Goal: Transaction & Acquisition: Purchase product/service

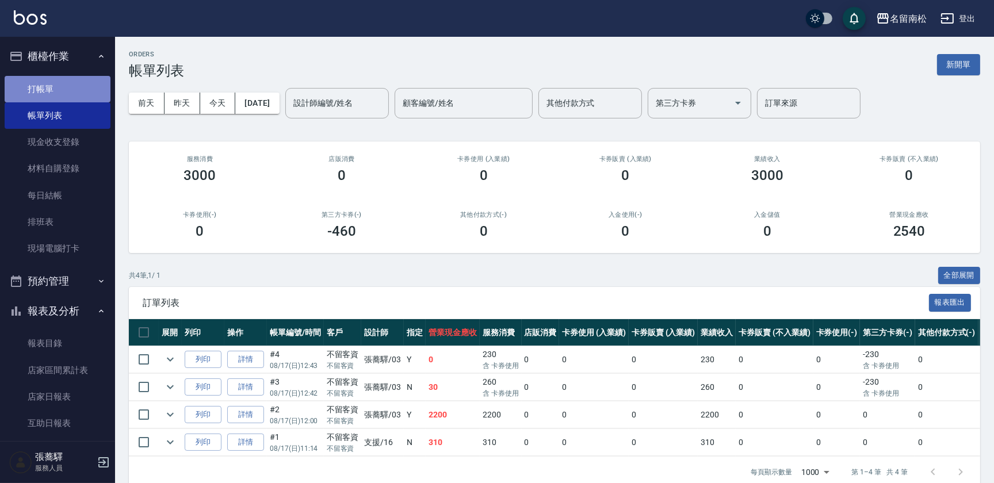
click at [81, 91] on link "打帳單" at bounding box center [58, 89] width 106 height 26
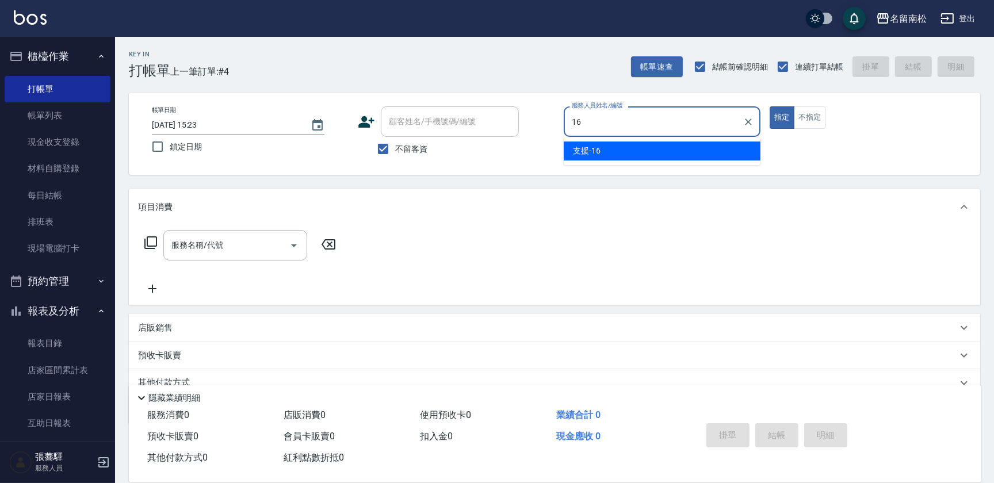
type input "支援-16"
type button "true"
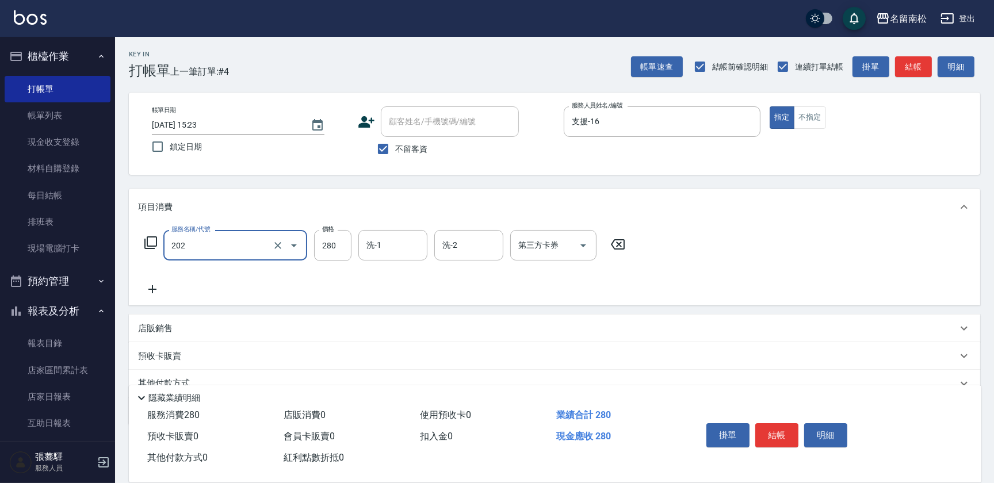
type input "洗髮[280](202)"
type input "[PERSON_NAME]-28"
click at [799, 133] on div "帳單日期 [DATE] 15:23 鎖定日期 顧客姓名/手機號碼/編號 顧客姓名/手機號碼/編號 不留客資 服務人員姓名/編號 支援-16 服務人員姓名/編號…" at bounding box center [555, 133] width 824 height 55
click at [804, 124] on button "不指定" at bounding box center [810, 117] width 32 height 22
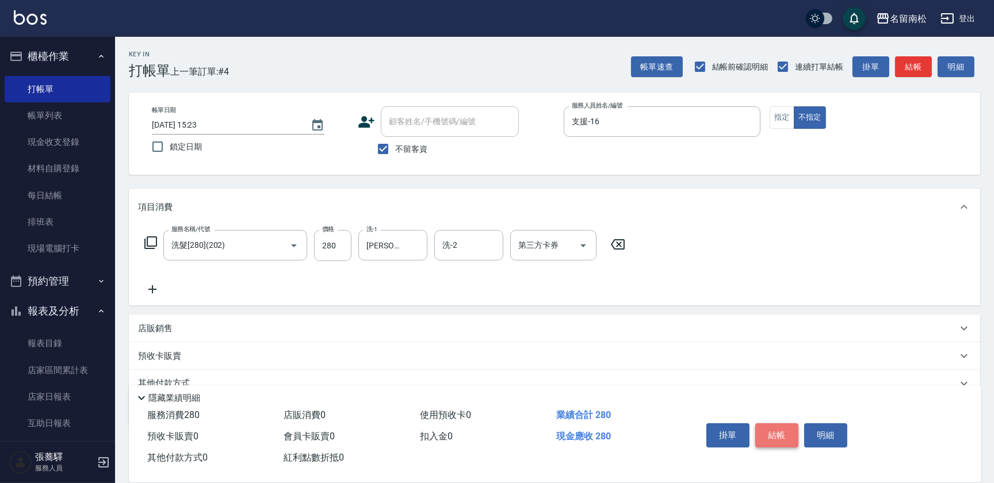
click at [786, 433] on button "結帳" at bounding box center [776, 435] width 43 height 24
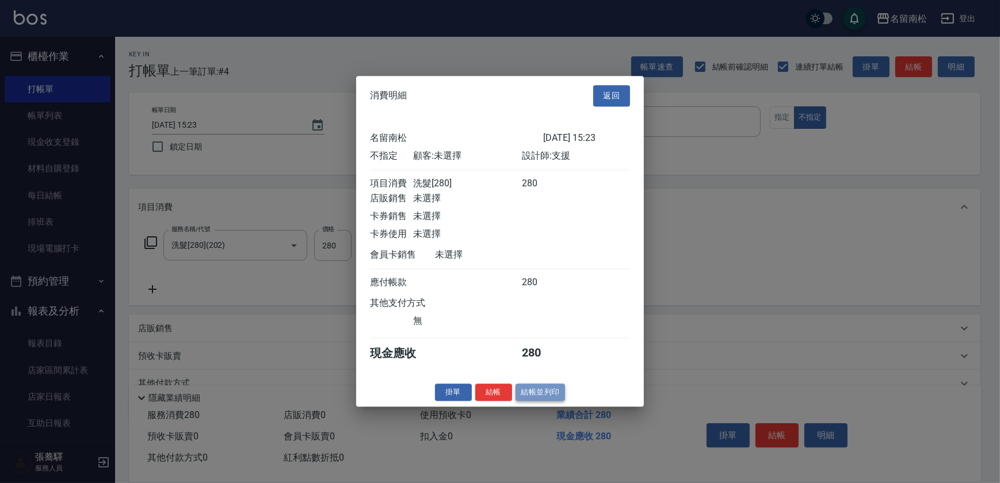
click at [536, 392] on button "結帳並列印" at bounding box center [540, 393] width 50 height 18
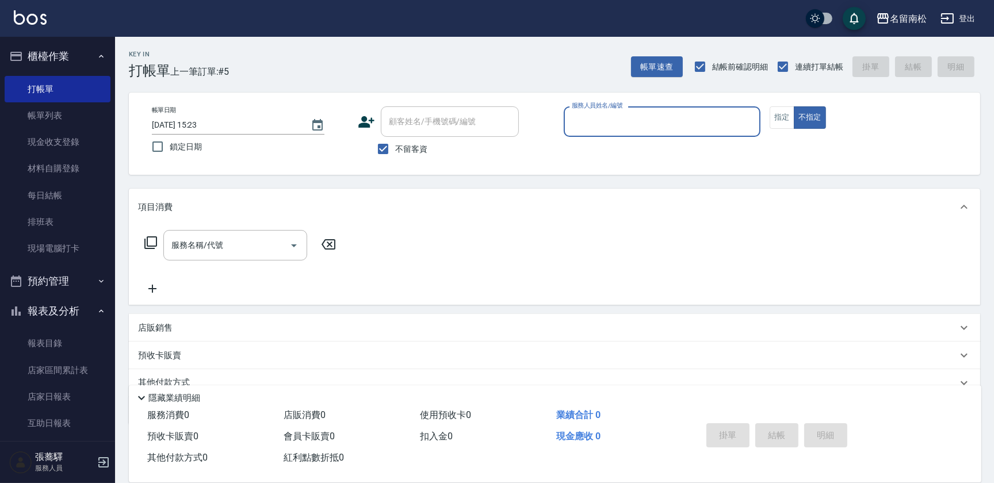
click at [595, 122] on div "服務人員姓名/編號 服務人員姓名/編號" at bounding box center [662, 121] width 197 height 30
type input "支援-16"
type button "false"
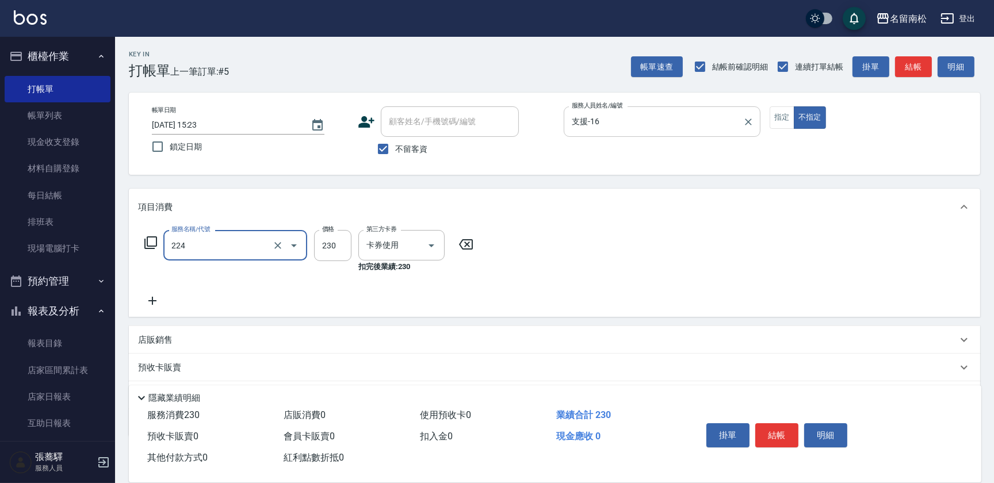
type input "洗髮(卡)230(224)"
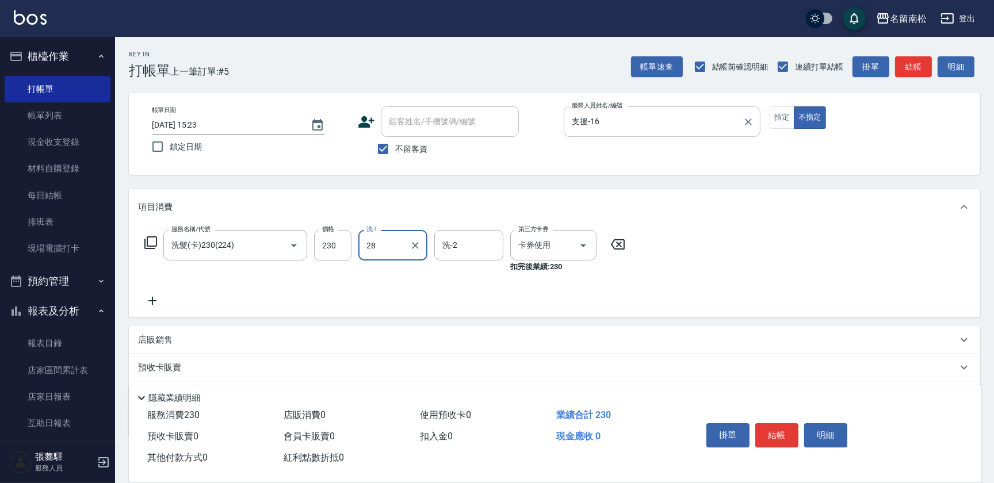
type input "[PERSON_NAME]-28"
click at [763, 428] on button "結帳" at bounding box center [776, 435] width 43 height 24
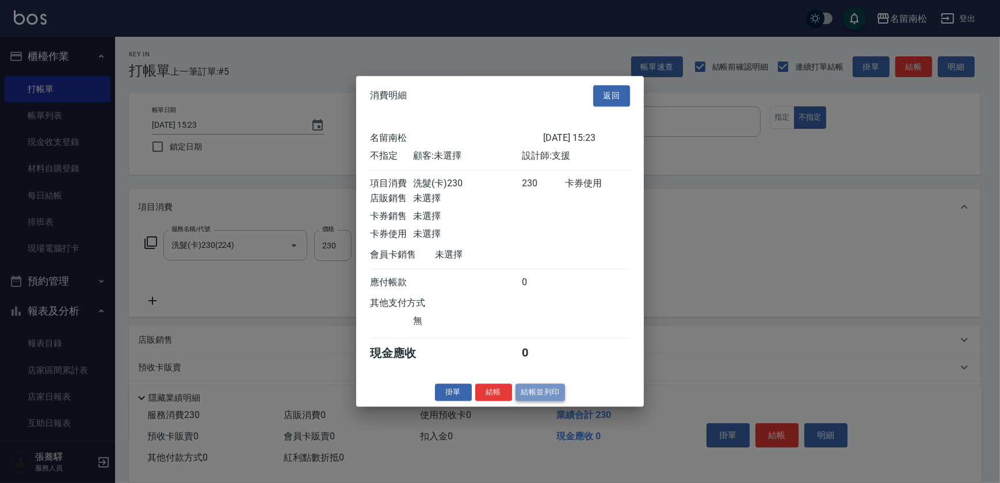
click at [529, 401] on button "結帳並列印" at bounding box center [540, 393] width 50 height 18
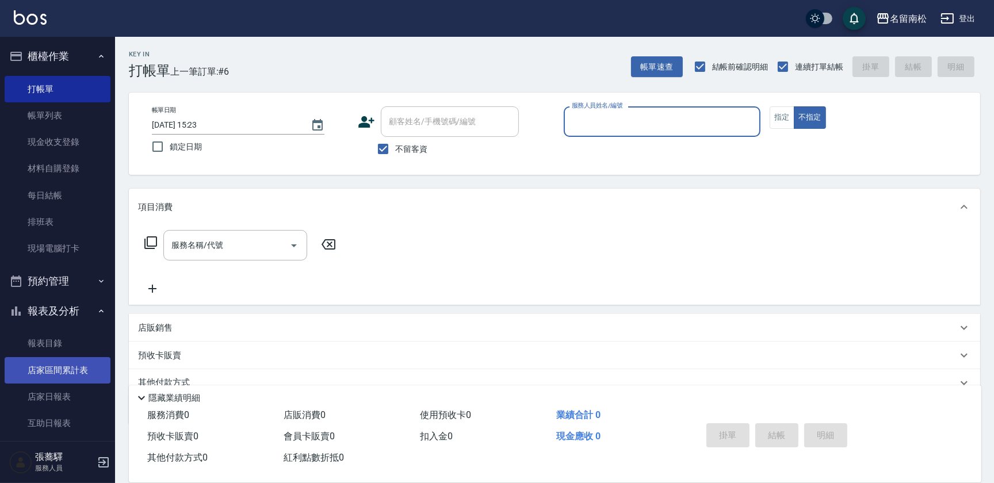
scroll to position [52, 0]
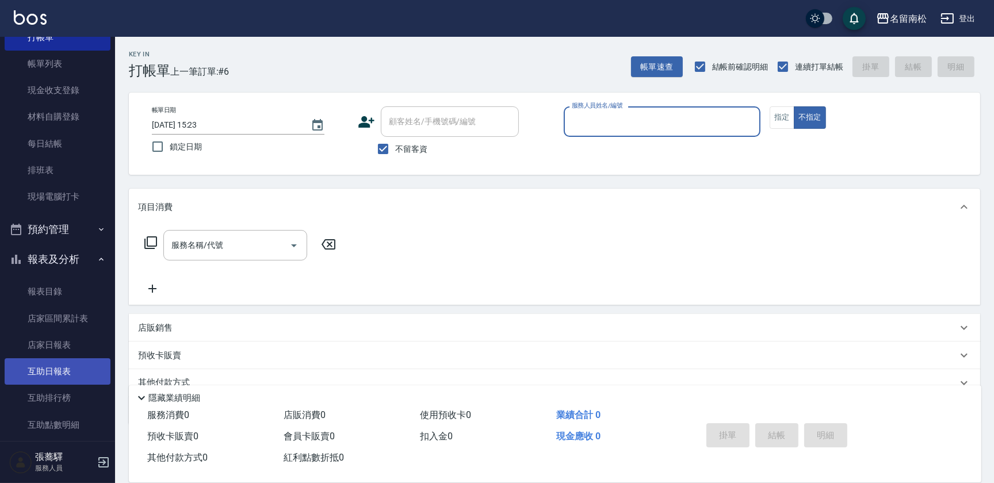
click at [43, 376] on link "互助日報表" at bounding box center [58, 371] width 106 height 26
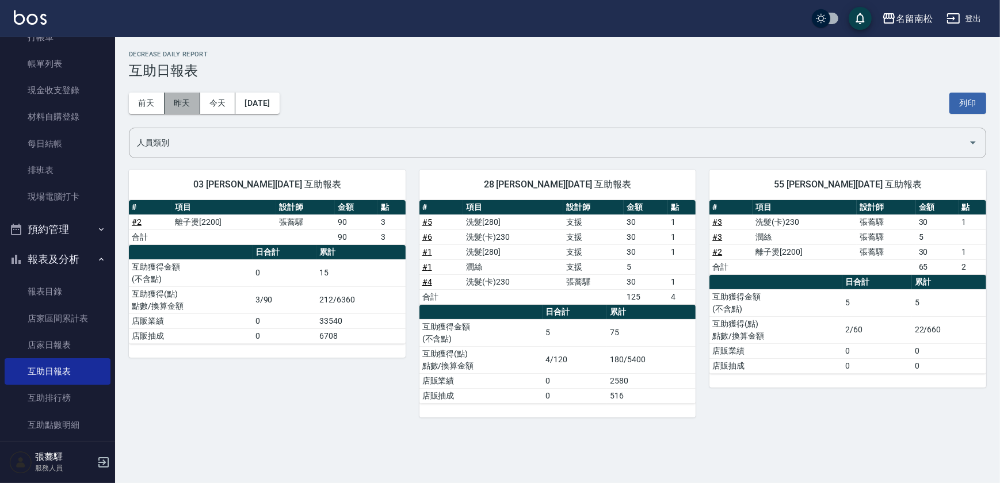
click at [181, 108] on button "昨天" at bounding box center [183, 103] width 36 height 21
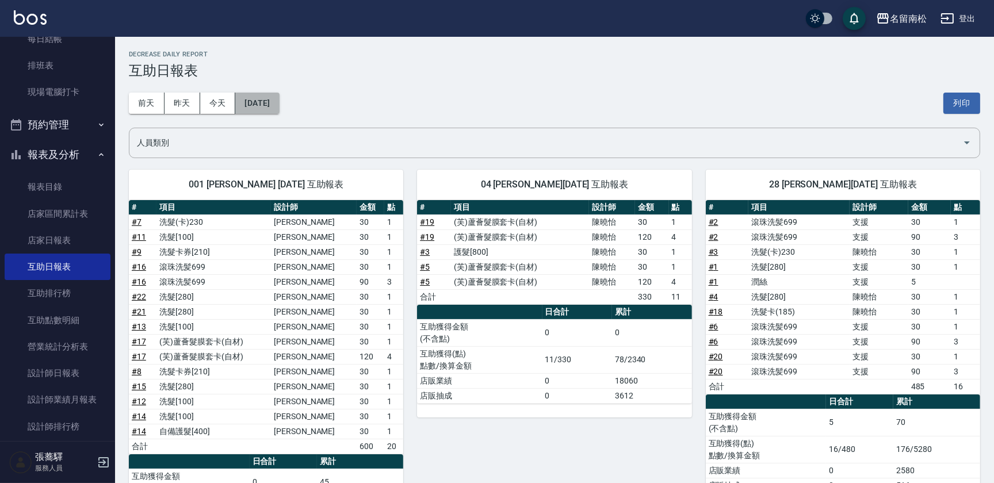
click at [268, 97] on button "[DATE]" at bounding box center [257, 103] width 44 height 21
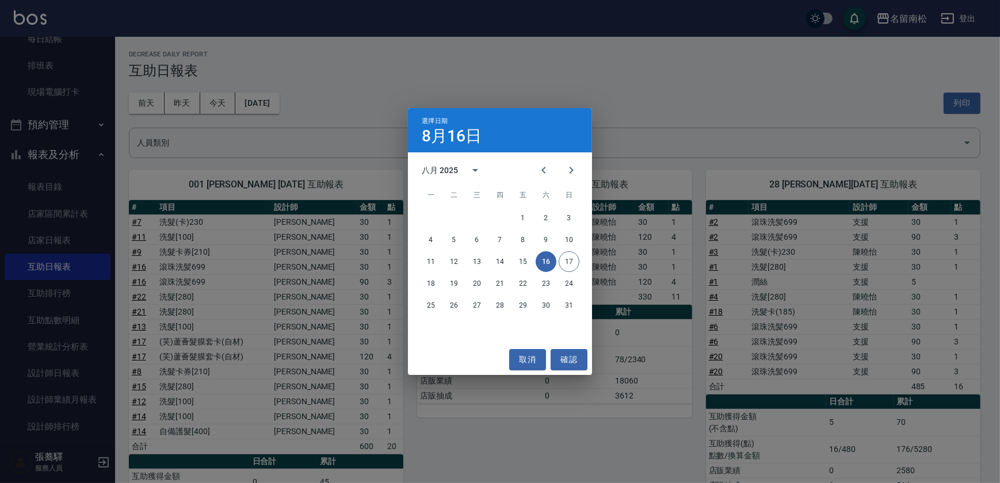
click at [331, 77] on div "選擇日期 [DATE] 八月 2025 一 二 三 四 五 六 日 1 2 3 4 5 6 7 8 9 10 11 12 13 14 15 16 17 18 …" at bounding box center [500, 241] width 1000 height 483
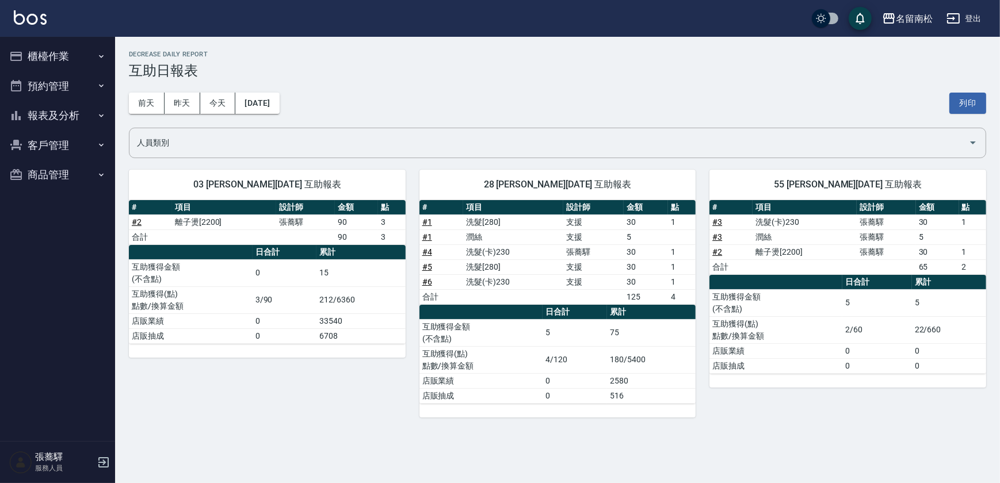
click at [56, 58] on button "櫃檯作業" at bounding box center [58, 56] width 106 height 30
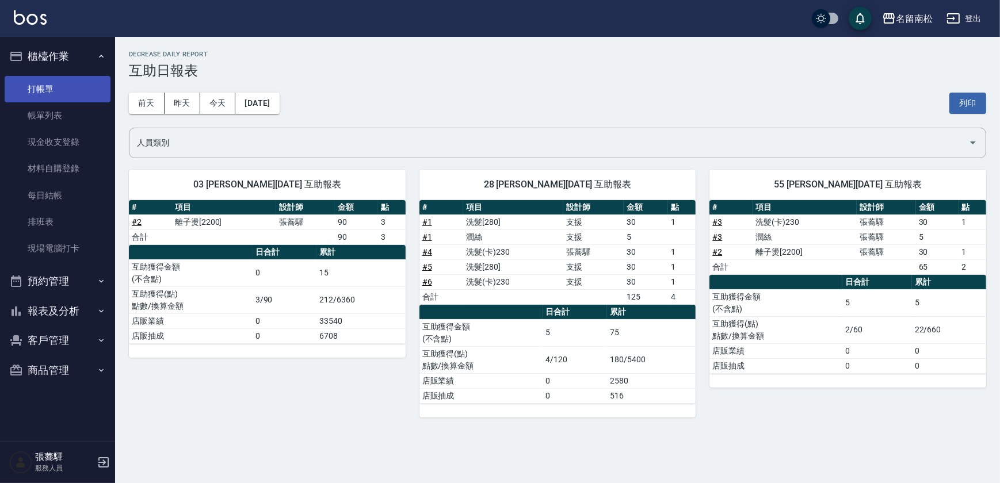
click at [68, 88] on link "打帳單" at bounding box center [58, 89] width 106 height 26
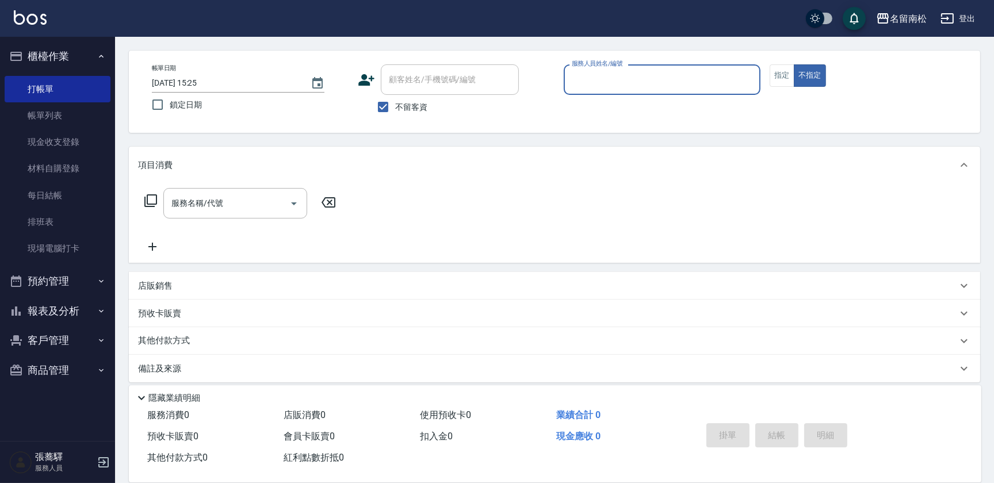
scroll to position [49, 0]
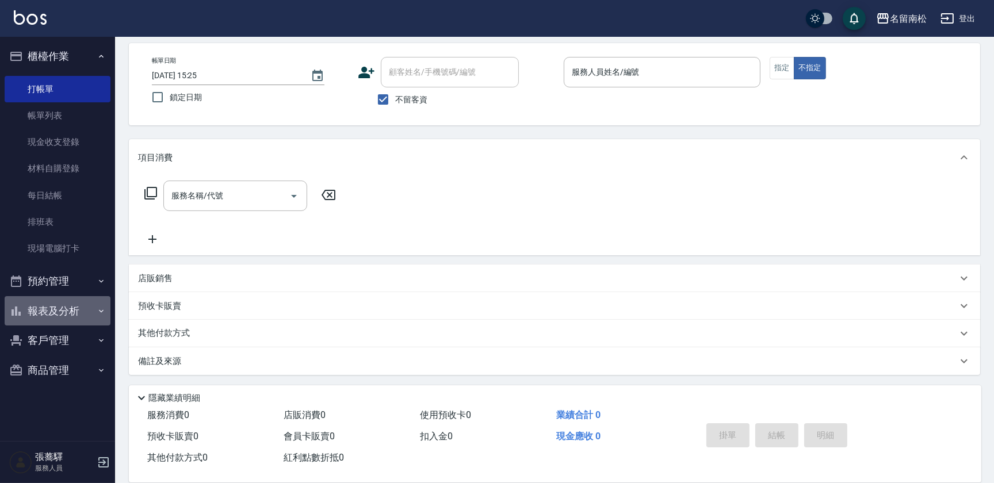
click at [47, 311] on button "報表及分析" at bounding box center [58, 311] width 106 height 30
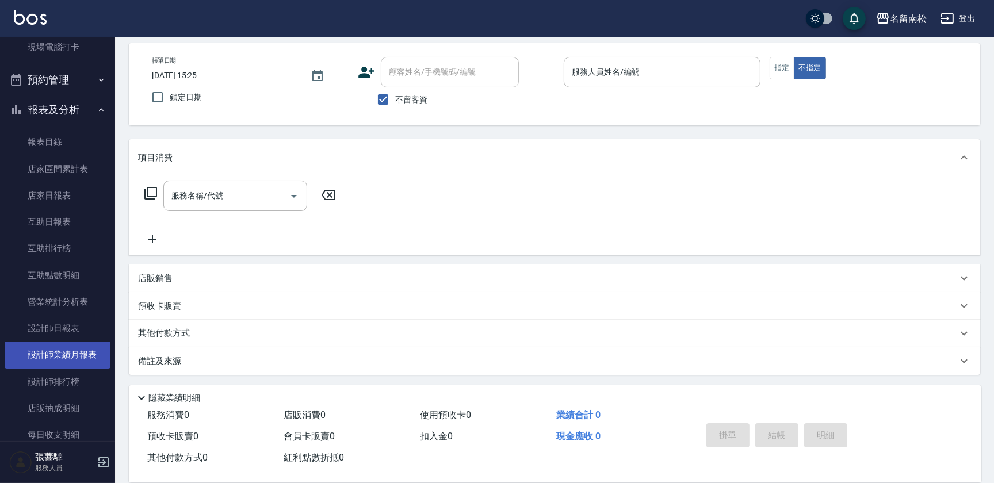
scroll to position [209, 0]
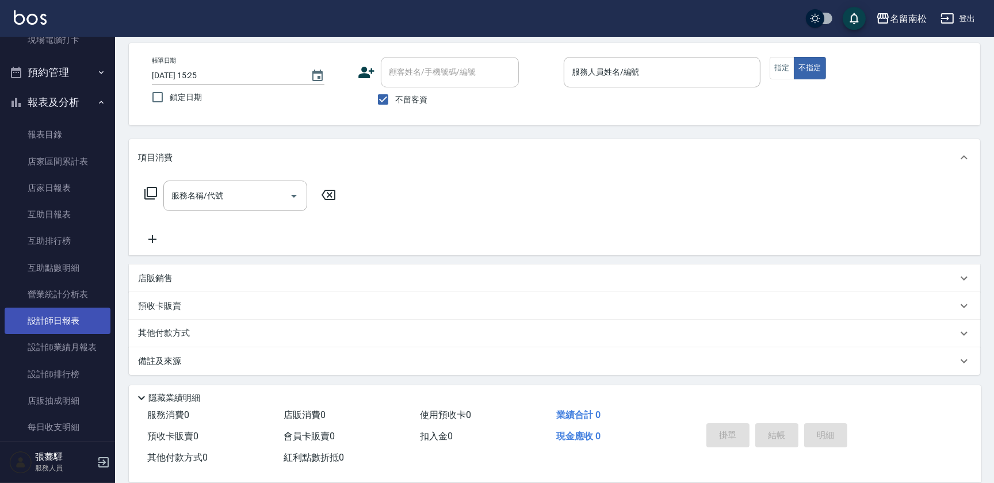
click at [85, 324] on link "設計師日報表" at bounding box center [58, 321] width 106 height 26
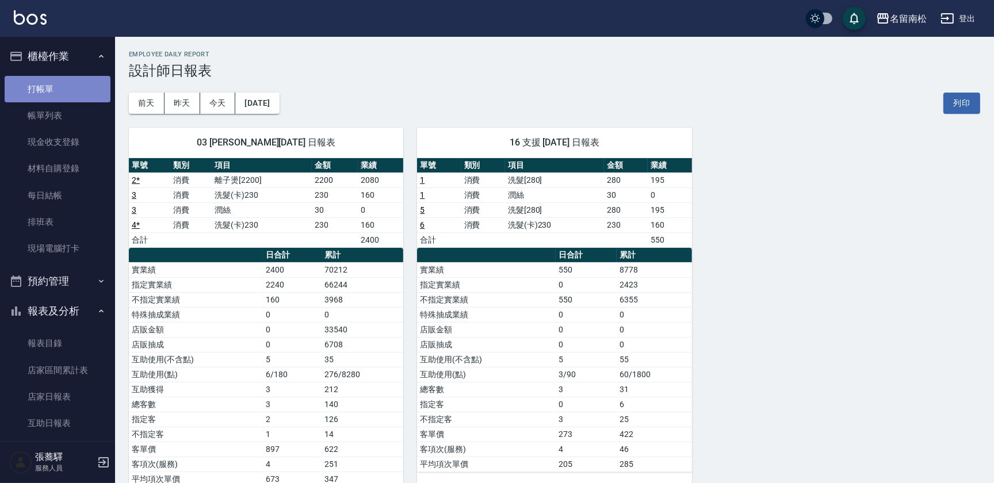
click at [77, 91] on link "打帳單" at bounding box center [58, 89] width 106 height 26
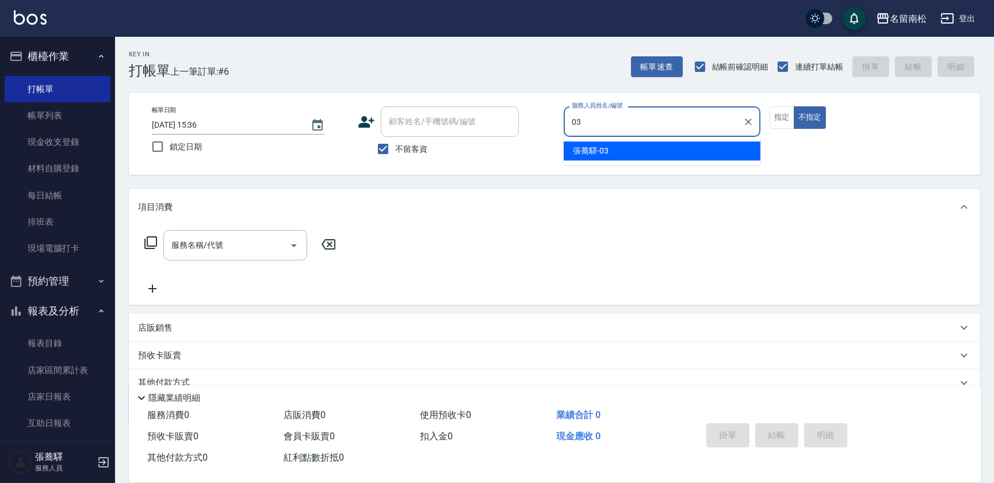
type input "張蕎驛-03"
type button "false"
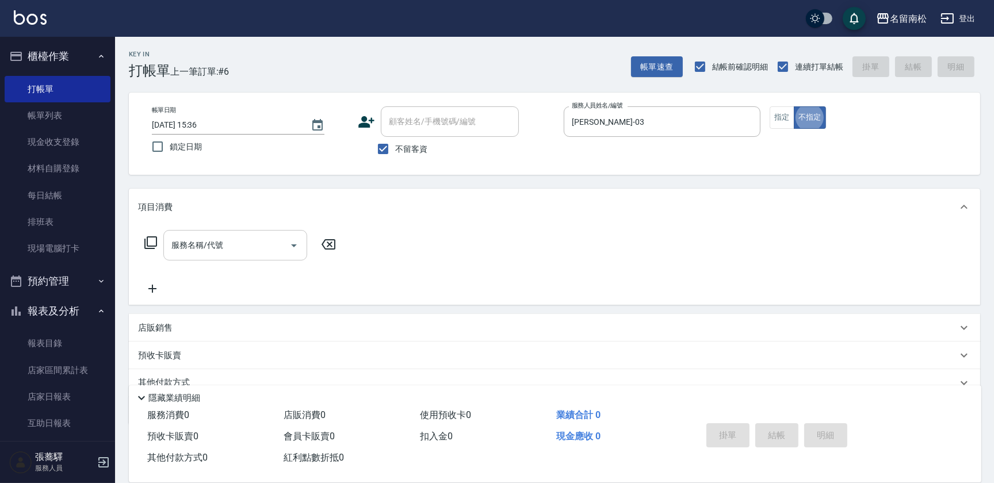
click at [226, 247] on input "服務名稱/代號" at bounding box center [227, 245] width 116 height 20
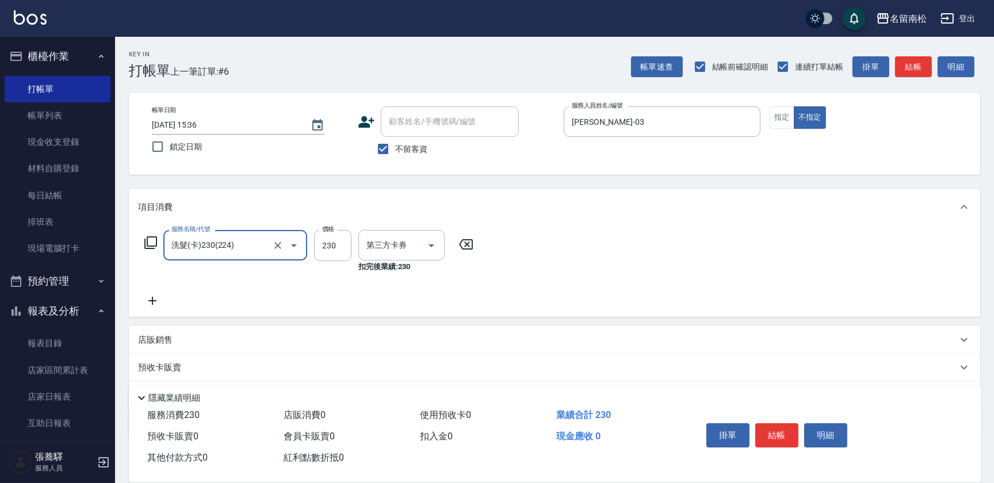
type input "洗髮(卡)230(224)"
type input "卡券使用"
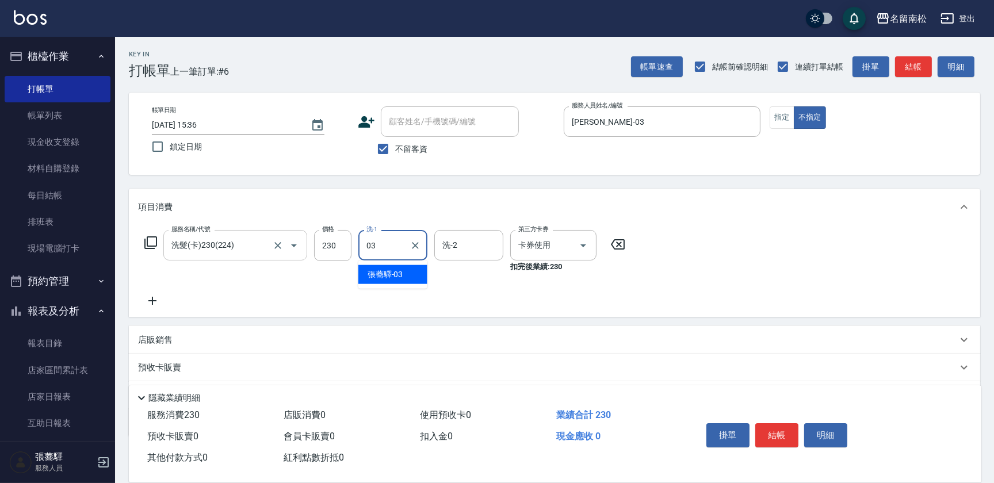
type input "張蕎驛-03"
click at [154, 299] on icon at bounding box center [152, 301] width 29 height 14
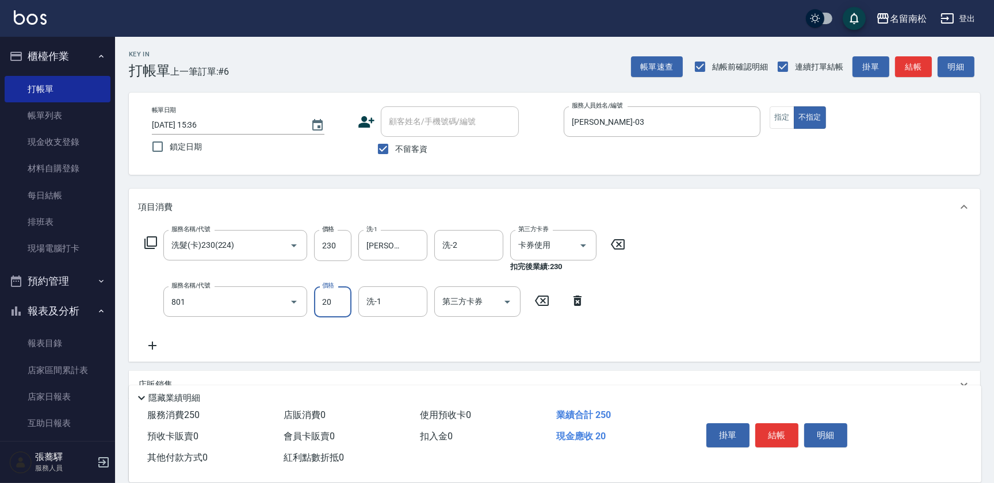
type input "潤絲(801)"
type input "30"
type input "張蕎驛-03"
click at [781, 436] on button "結帳" at bounding box center [776, 435] width 43 height 24
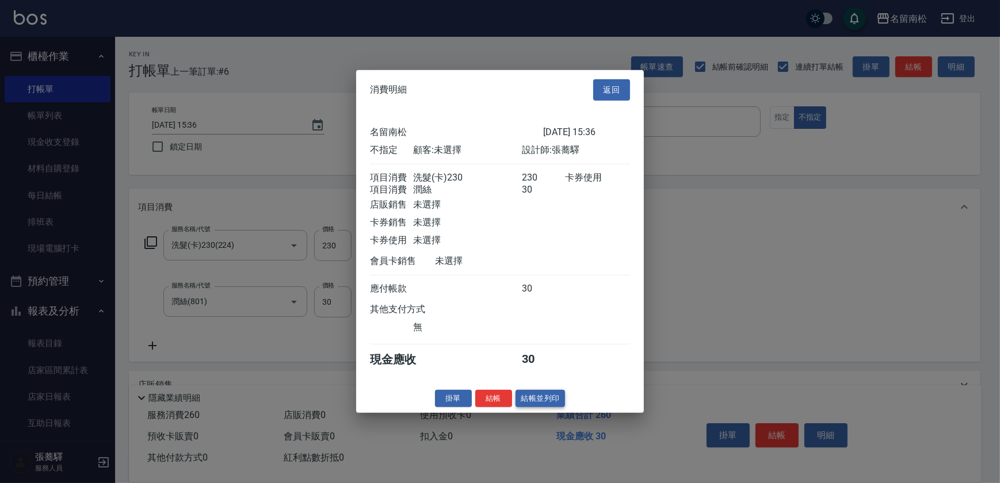
click at [549, 403] on button "結帳並列印" at bounding box center [540, 398] width 50 height 18
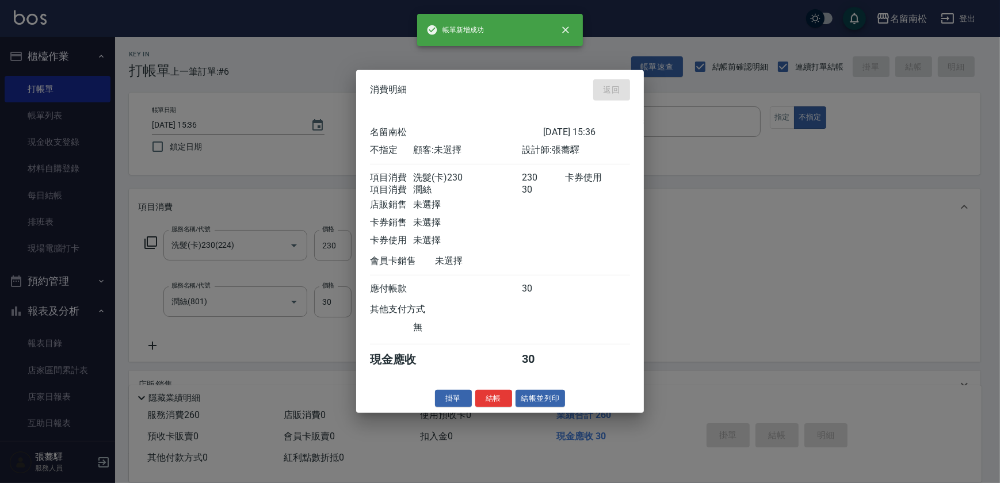
type input "2025/08/17 15:52"
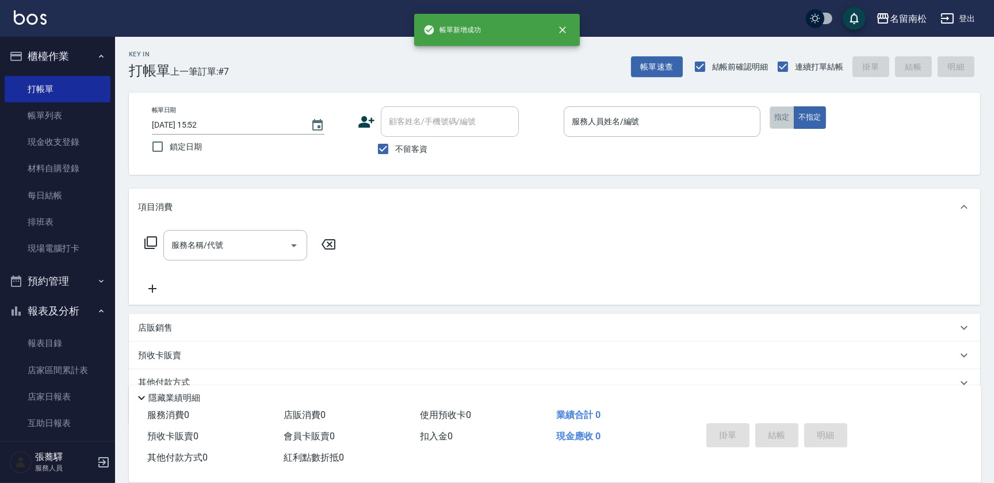
click at [781, 119] on button "指定" at bounding box center [782, 117] width 25 height 22
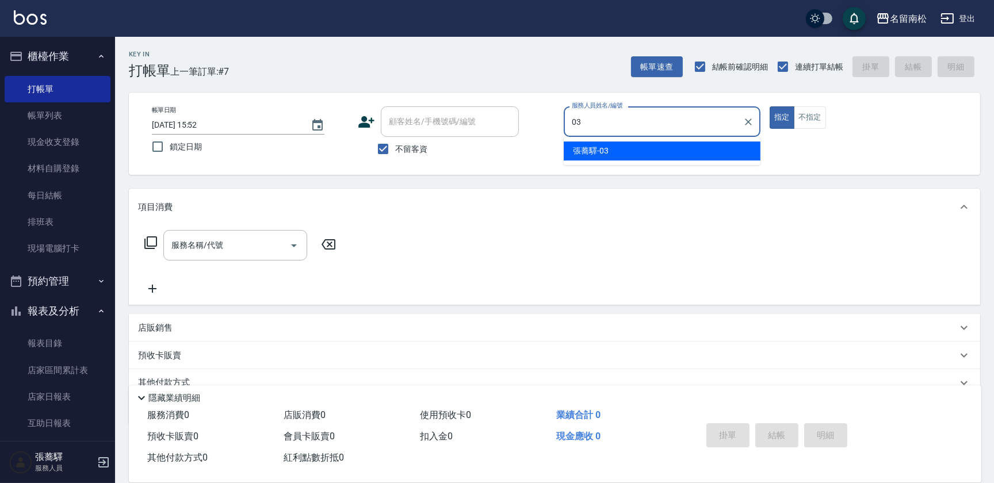
type input "張蕎驛-03"
type button "true"
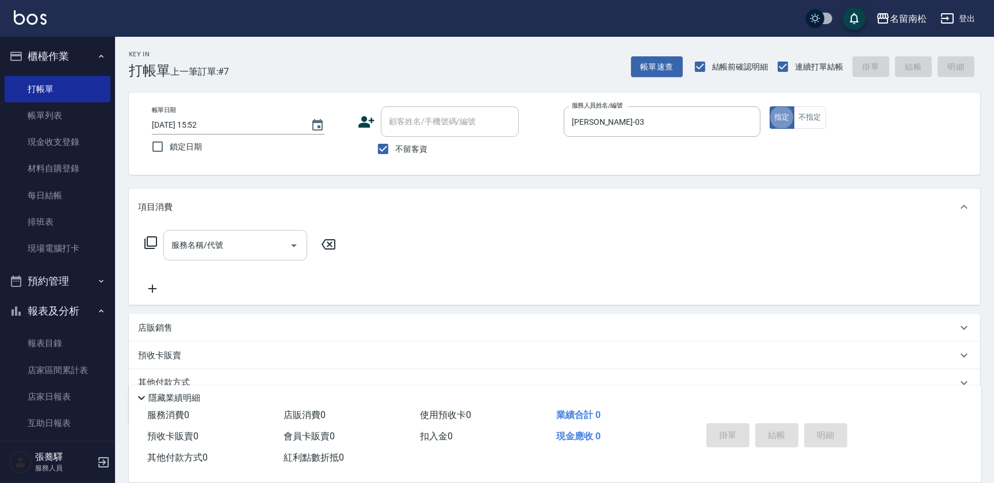
click at [190, 243] on input "服務名稱/代號" at bounding box center [227, 245] width 116 height 20
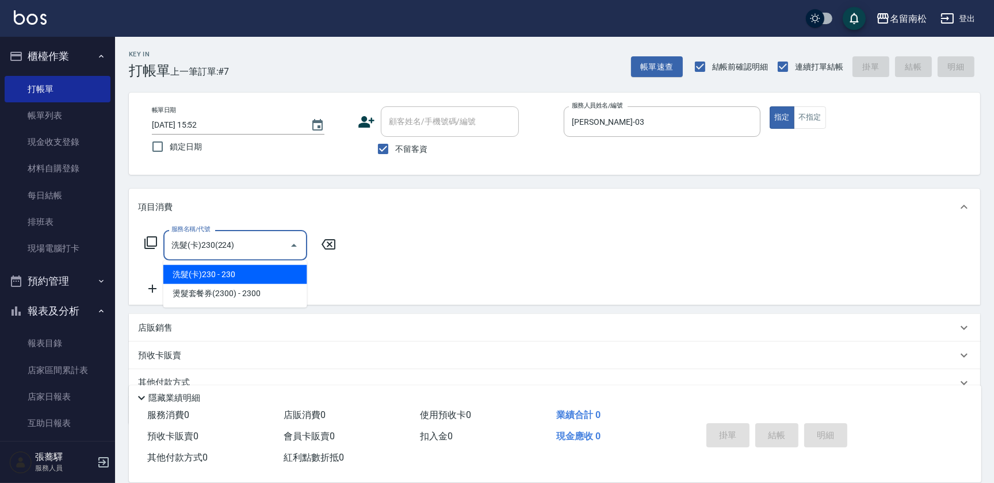
type input "洗髮(卡)230(224)"
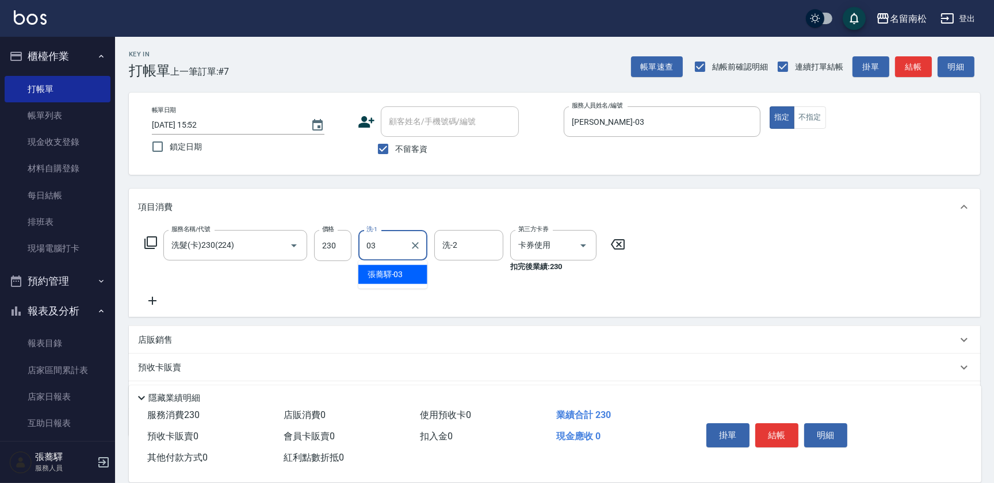
type input "張蕎驛-03"
click at [775, 423] on button "結帳" at bounding box center [776, 435] width 43 height 24
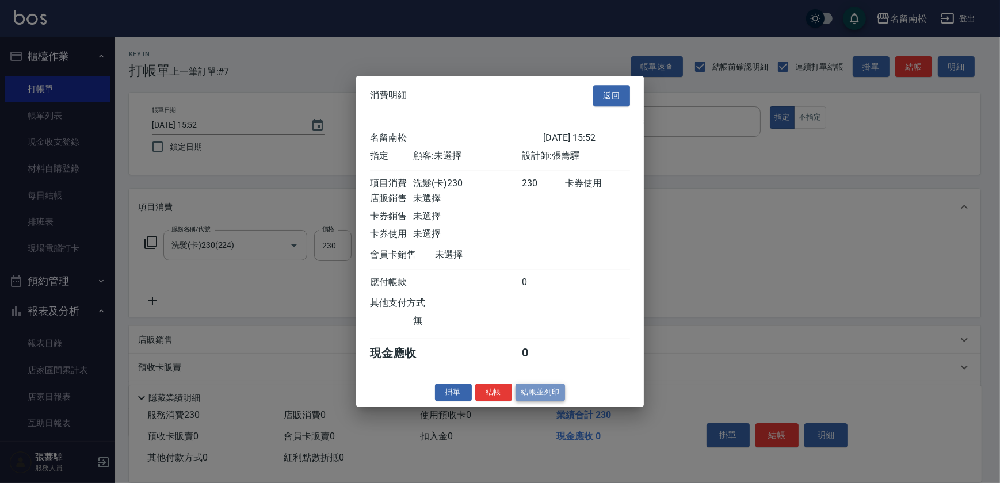
click at [552, 390] on button "結帳並列印" at bounding box center [540, 393] width 50 height 18
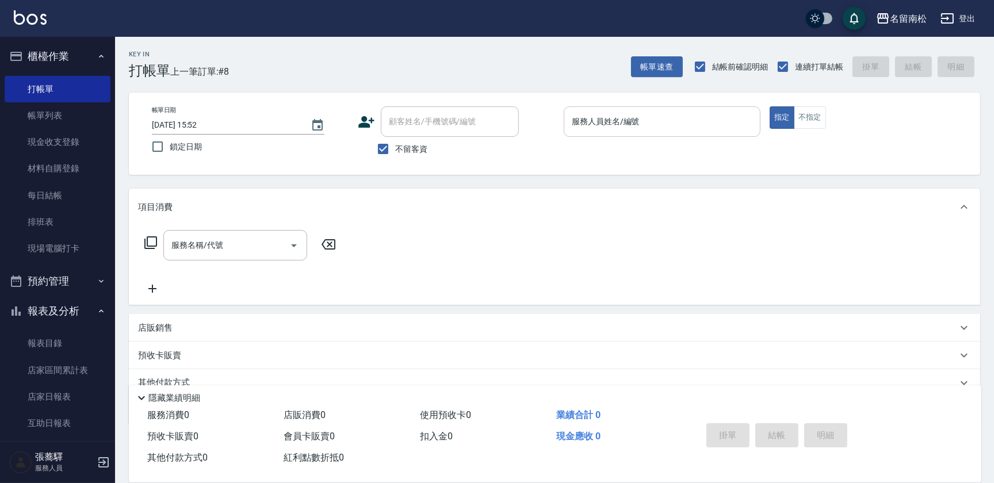
click at [741, 125] on input "服務人員姓名/編號" at bounding box center [662, 122] width 186 height 20
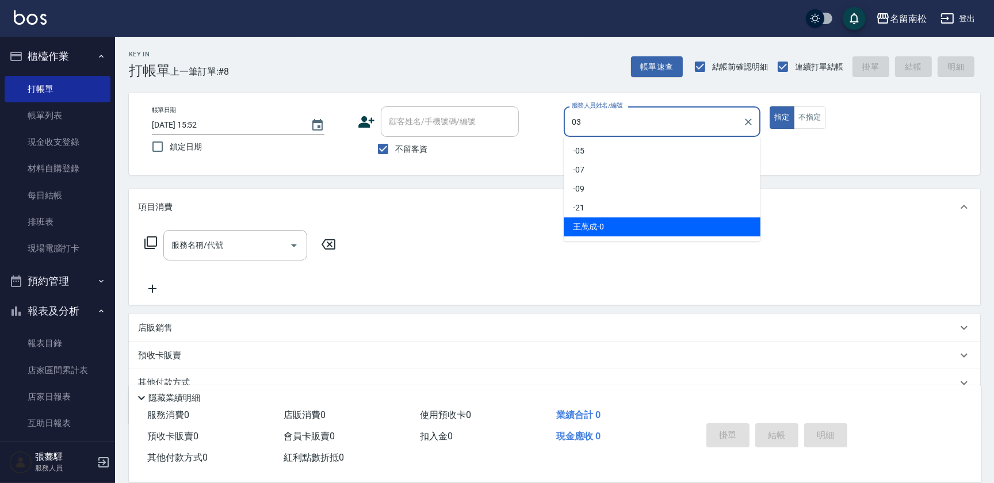
type input "張蕎驛-03"
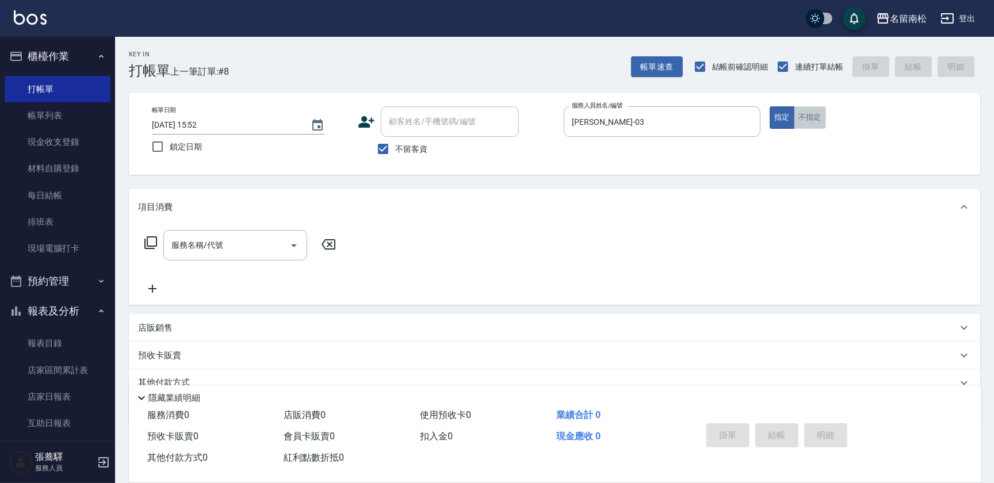
click at [808, 125] on button "不指定" at bounding box center [810, 117] width 32 height 22
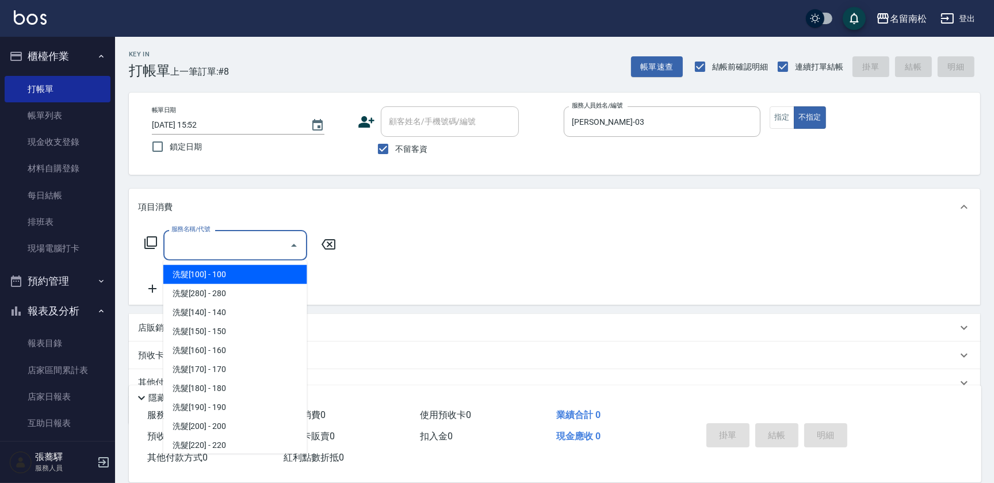
click at [206, 249] on input "服務名稱/代號" at bounding box center [227, 245] width 116 height 20
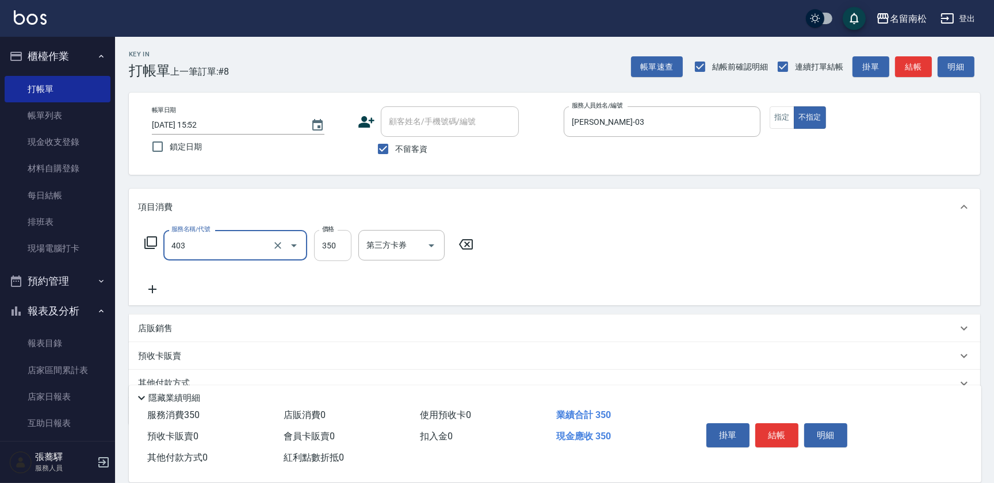
type input "剪髮(350)(403)"
click at [316, 257] on input "350" at bounding box center [332, 245] width 37 height 31
type input "380"
click at [785, 430] on button "結帳" at bounding box center [776, 435] width 43 height 24
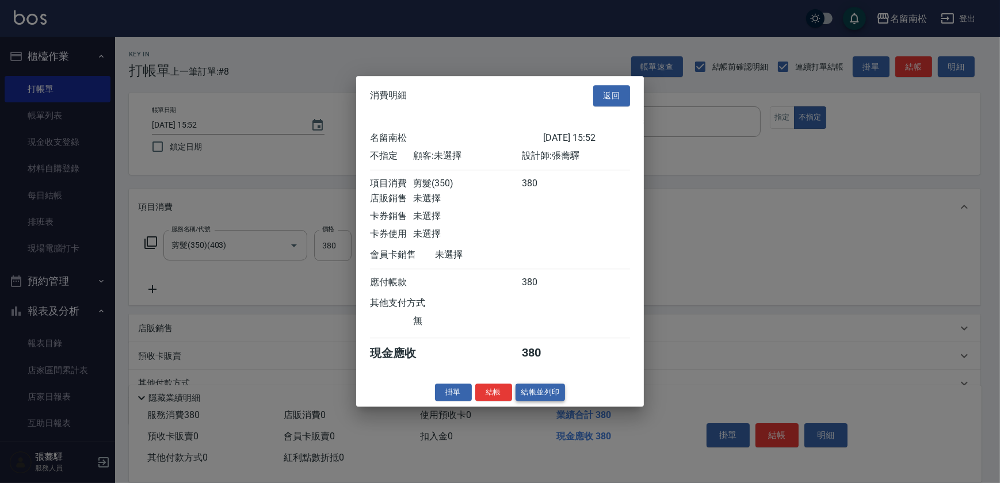
click at [538, 402] on button "結帳並列印" at bounding box center [540, 393] width 50 height 18
